Goal: Information Seeking & Learning: Learn about a topic

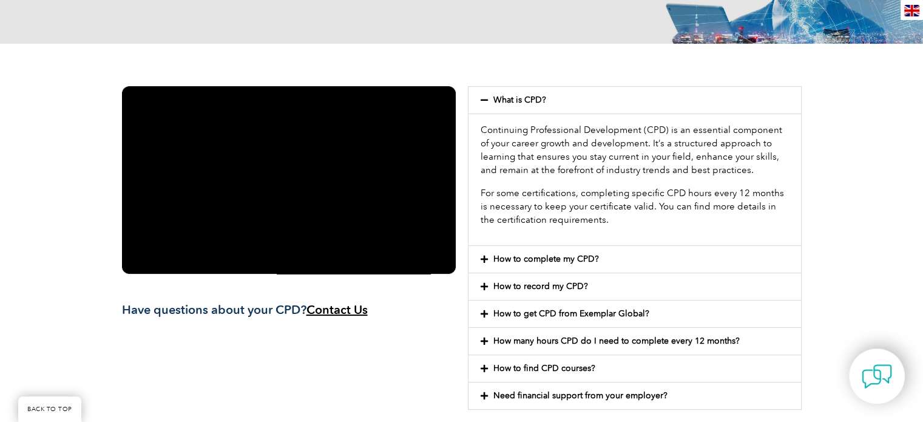
scroll to position [241, 0]
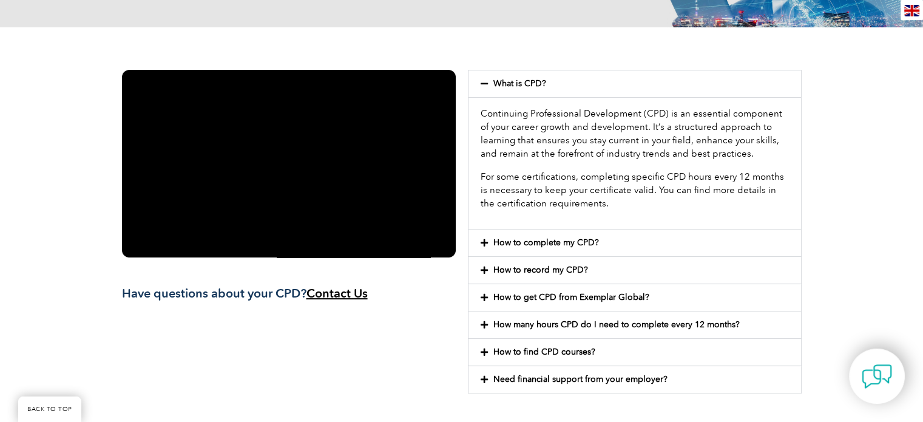
click at [539, 243] on link "How to complete my CPD?" at bounding box center [546, 242] width 106 height 10
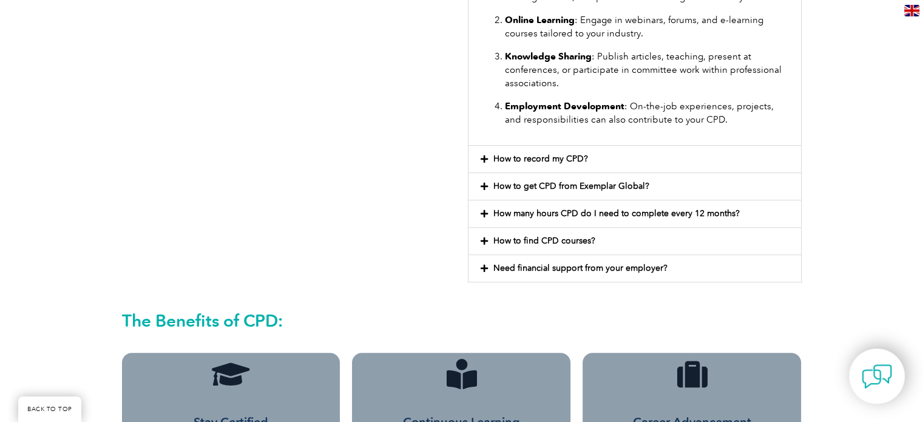
scroll to position [613, 0]
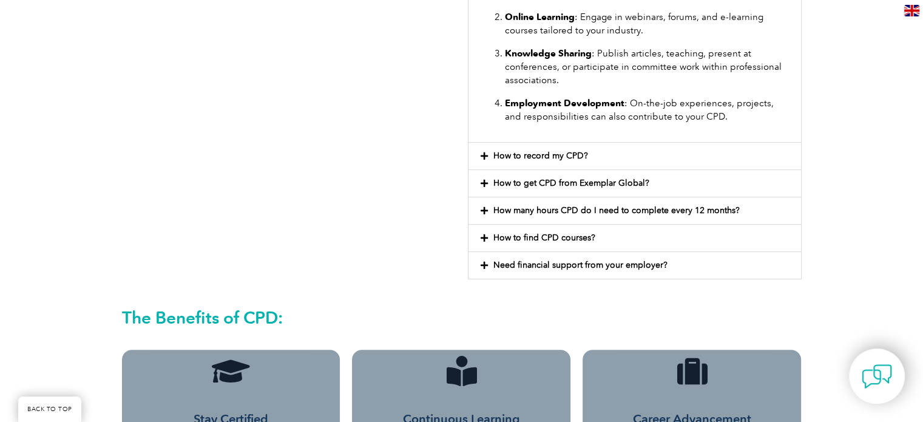
click at [590, 152] on div "How to record my CPD?" at bounding box center [634, 156] width 333 height 27
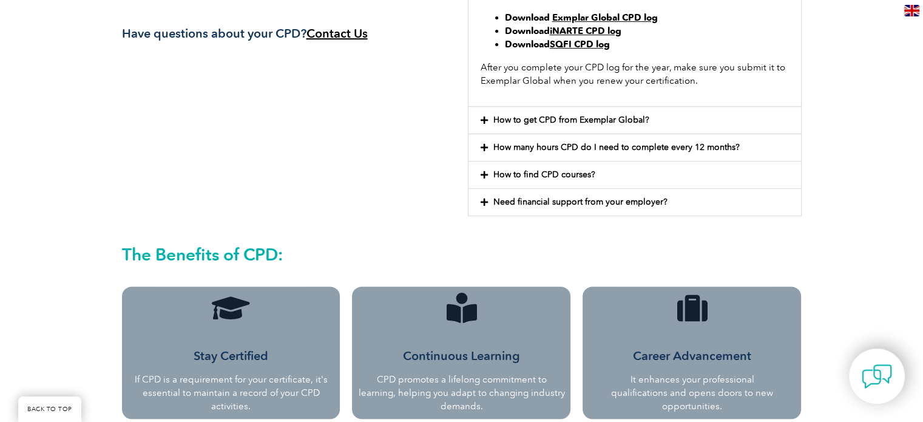
scroll to position [518, 0]
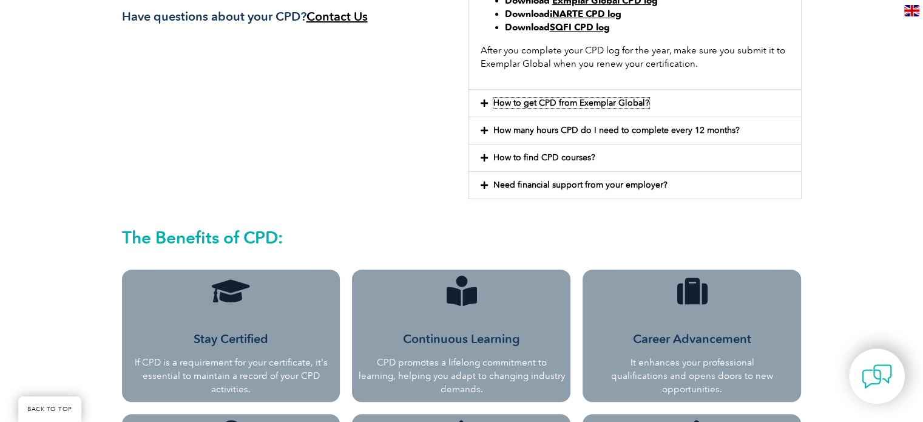
click at [616, 103] on link "How to get CPD from Exemplar Global?" at bounding box center [571, 103] width 156 height 10
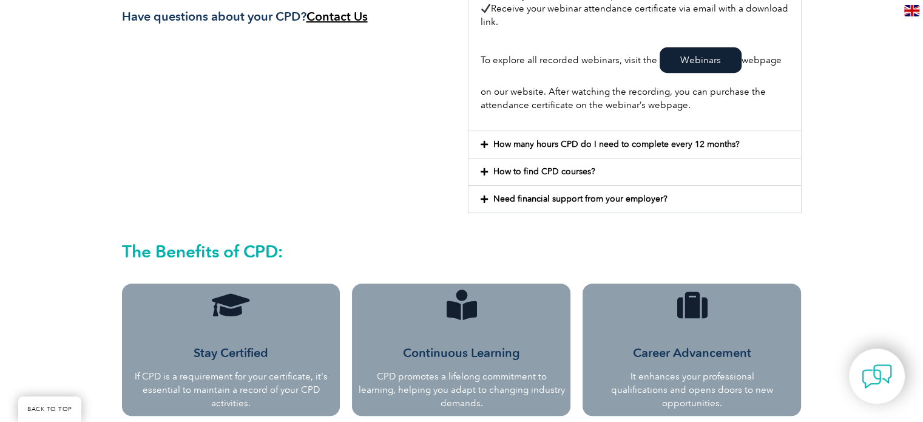
scroll to position [550, 0]
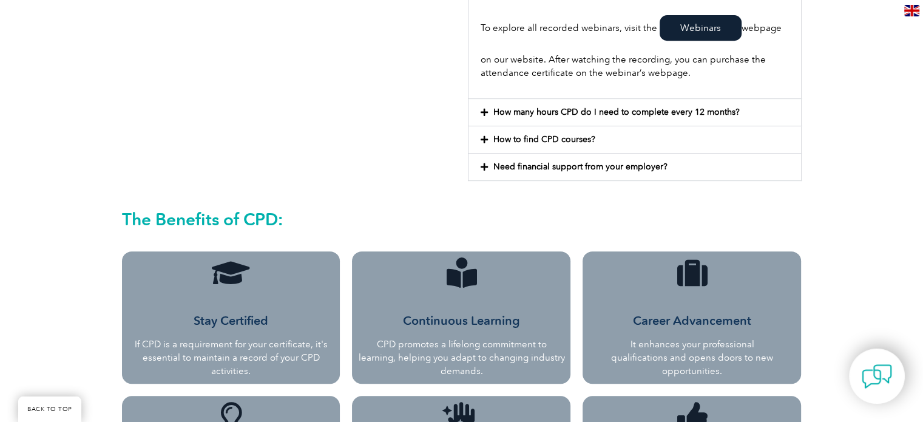
click at [722, 109] on link "How many hours CPD do I need to complete every 12 months?" at bounding box center [616, 112] width 246 height 10
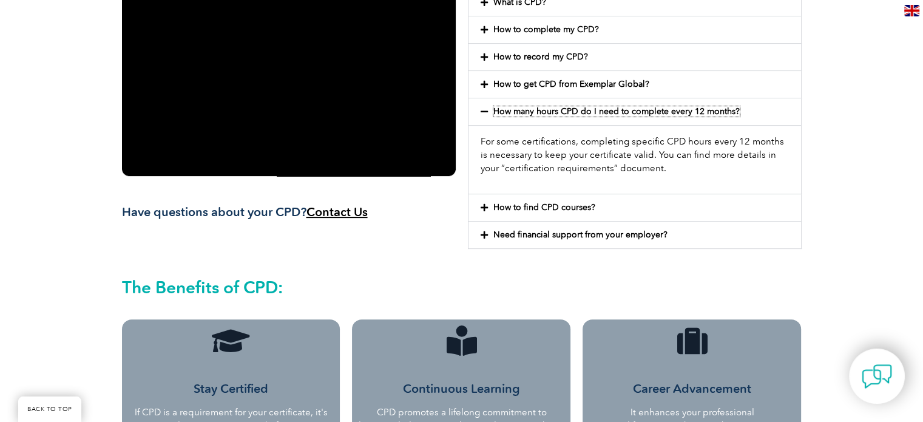
scroll to position [301, 0]
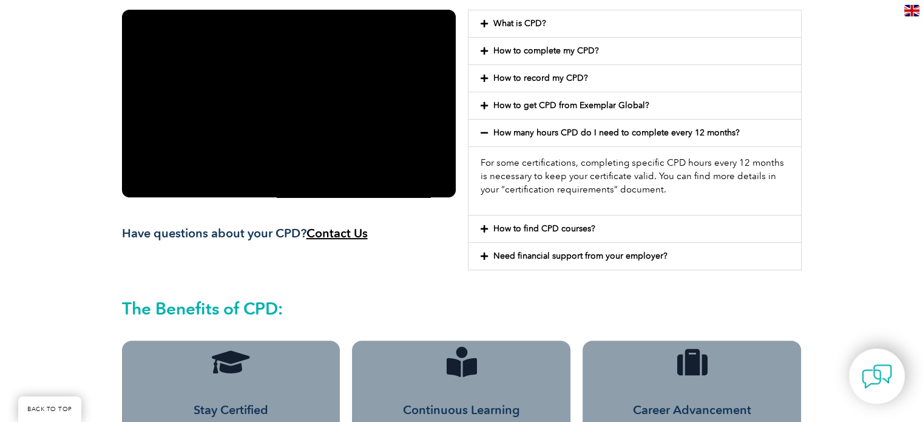
click at [547, 225] on link "How to find CPD courses?" at bounding box center [544, 228] width 102 height 10
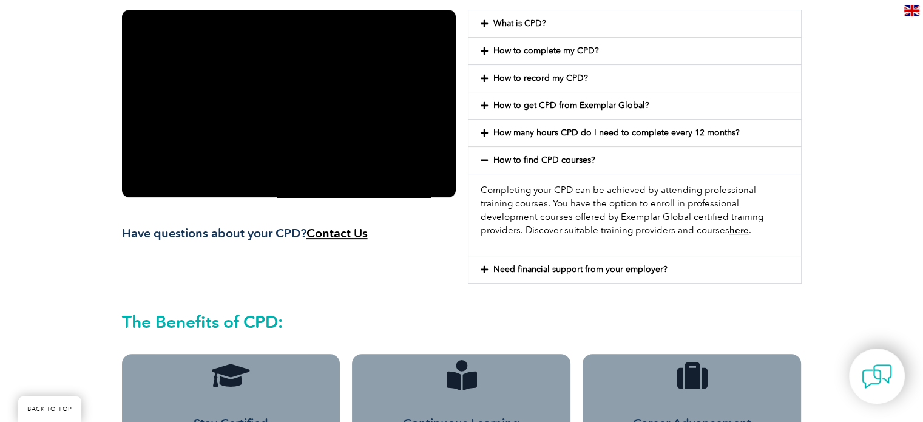
click at [570, 270] on link "Need financial support from your employer?" at bounding box center [580, 269] width 174 height 10
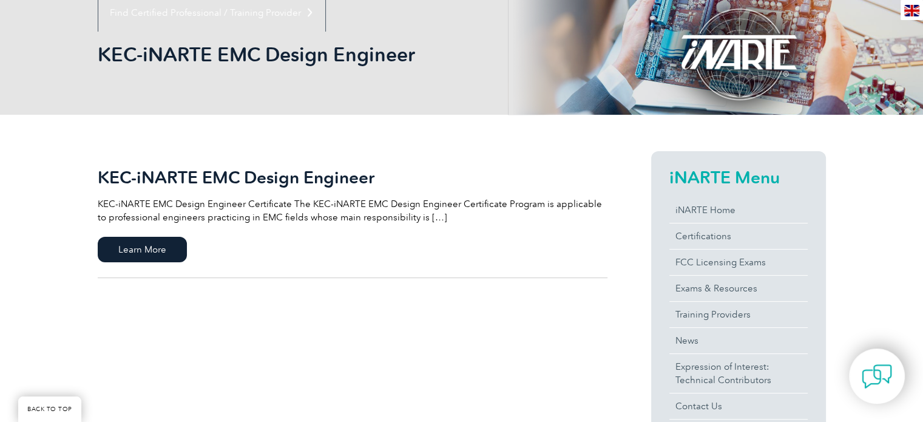
scroll to position [164, 0]
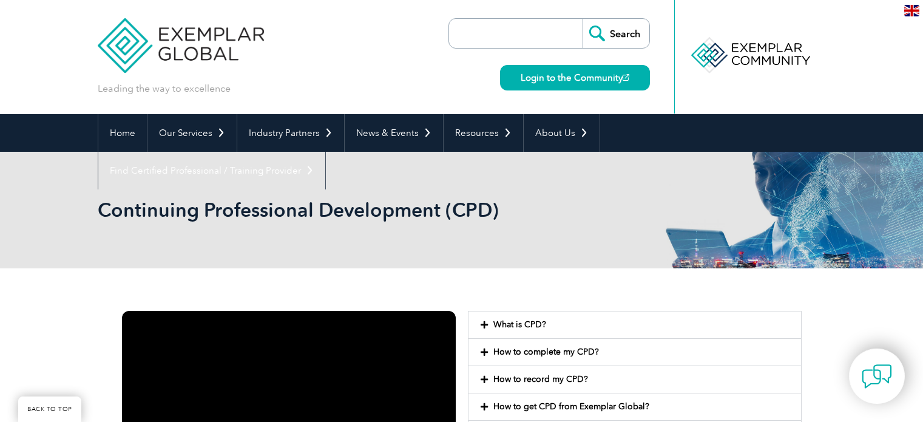
scroll to position [301, 0]
